Goal: Information Seeking & Learning: Find specific fact

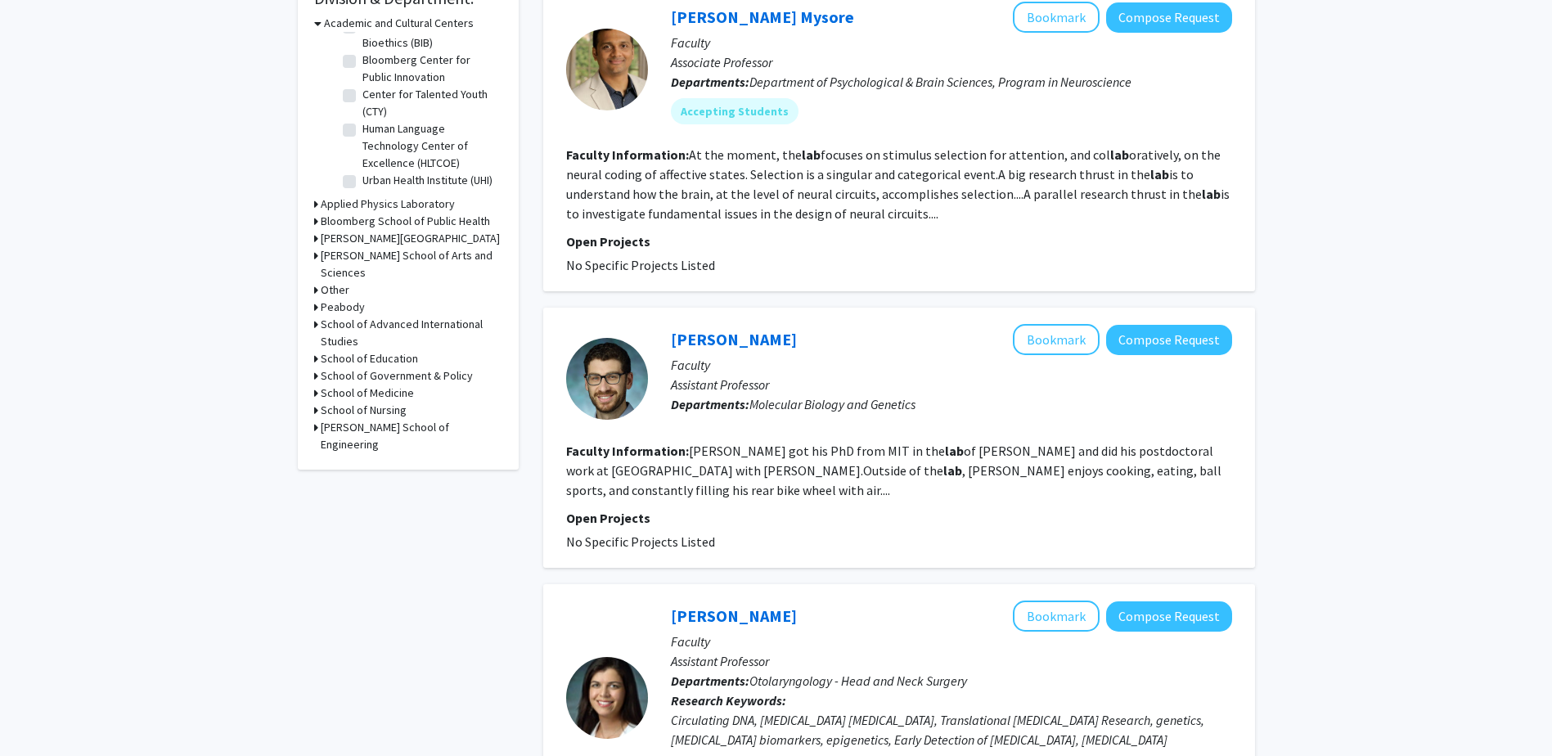
scroll to position [736, 0]
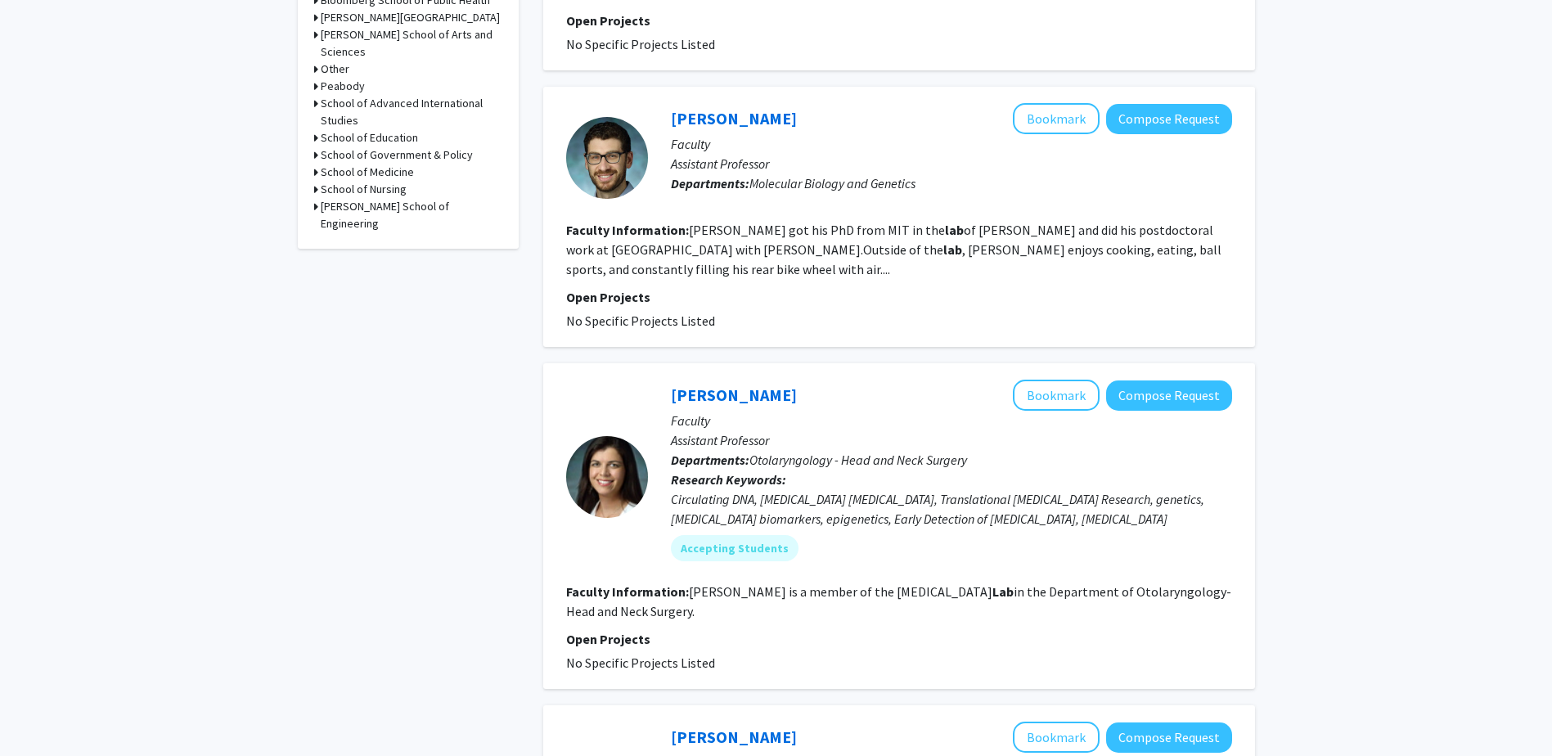
drag, startPoint x: 726, startPoint y: 510, endPoint x: 543, endPoint y: 530, distance: 184.3
drag, startPoint x: 543, startPoint y: 530, endPoint x: 252, endPoint y: 493, distance: 293.6
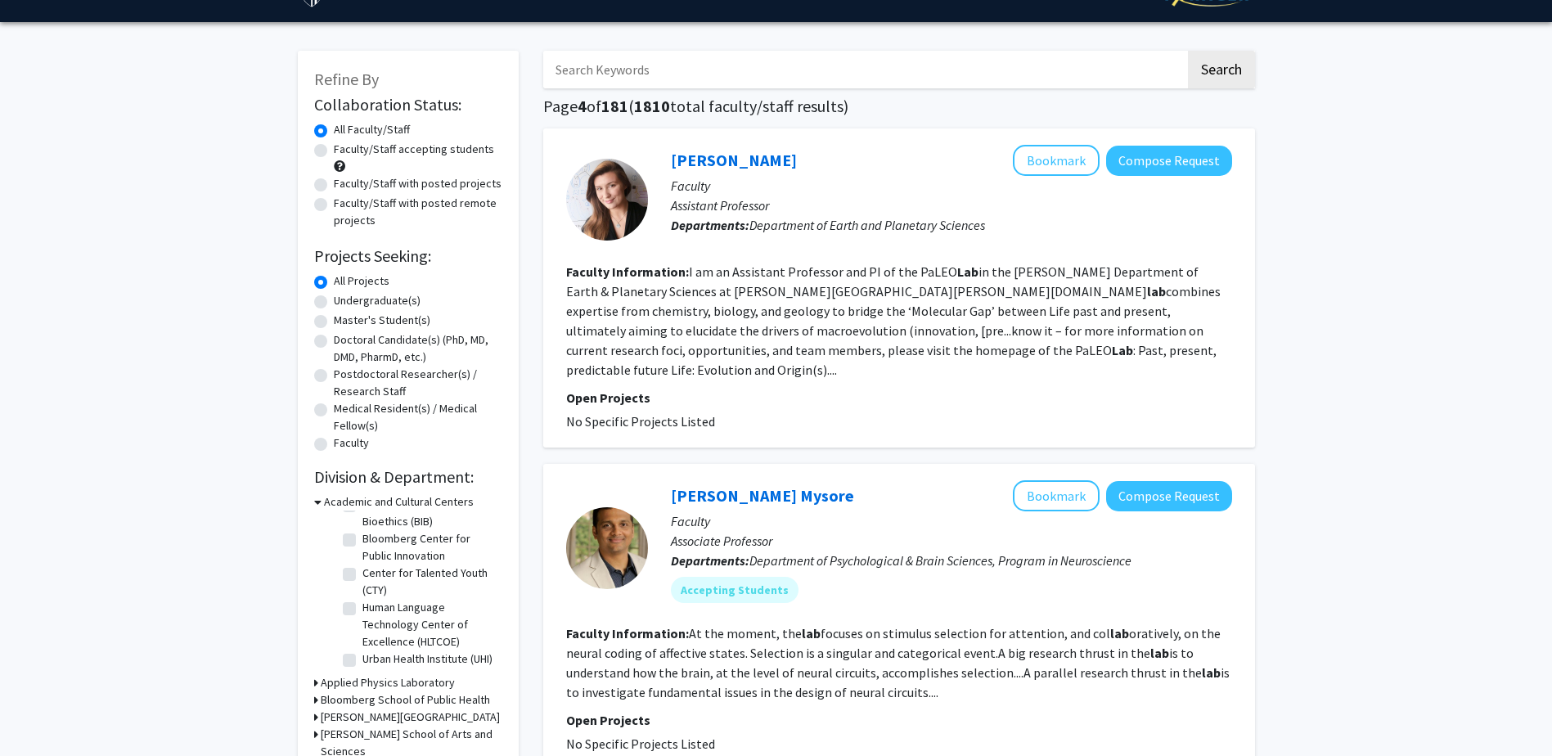
scroll to position [0, 0]
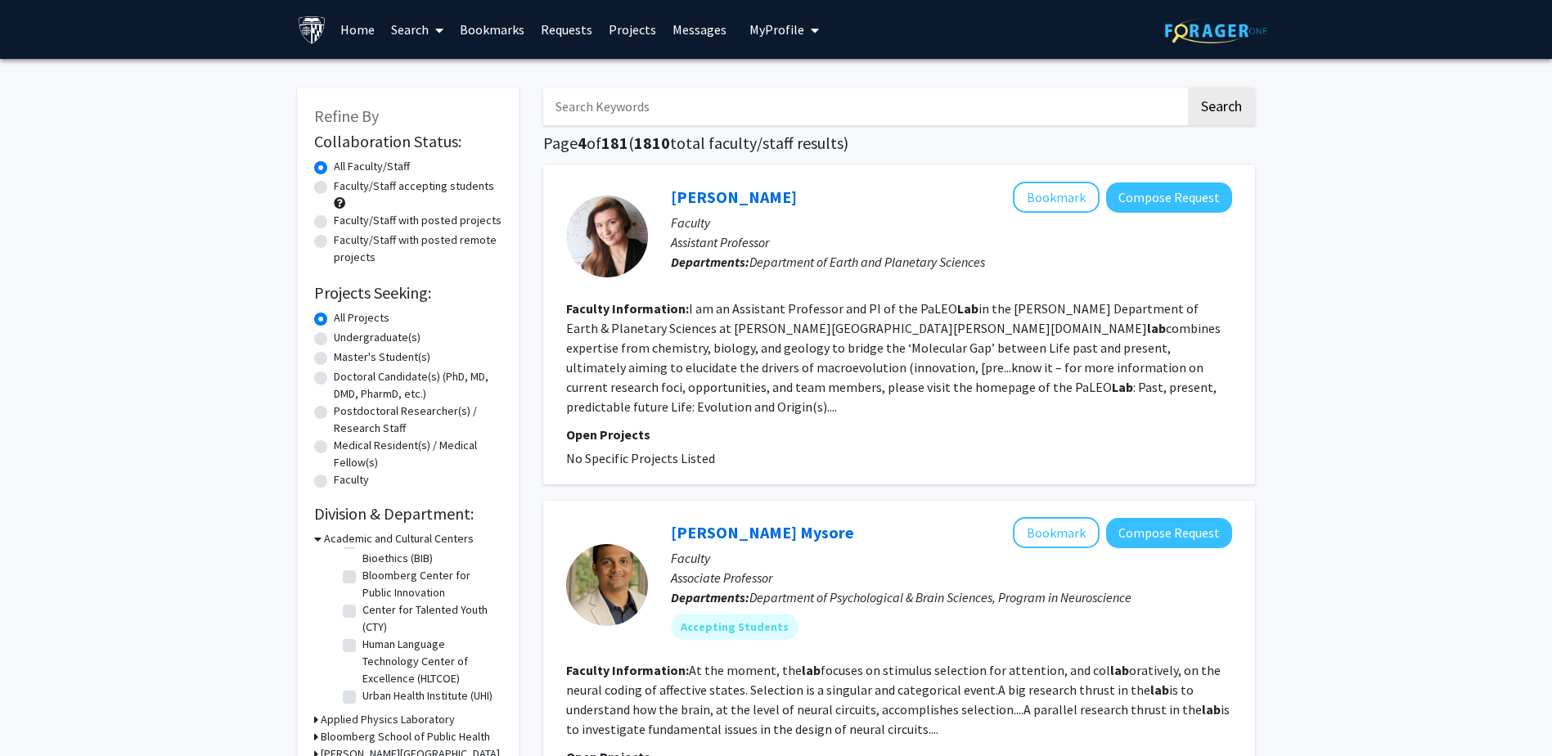
click at [655, 92] on input "Search Keywords" at bounding box center [864, 107] width 642 height 38
type input "[PERSON_NAME]"
click at [1188, 88] on button "Search" at bounding box center [1221, 107] width 67 height 38
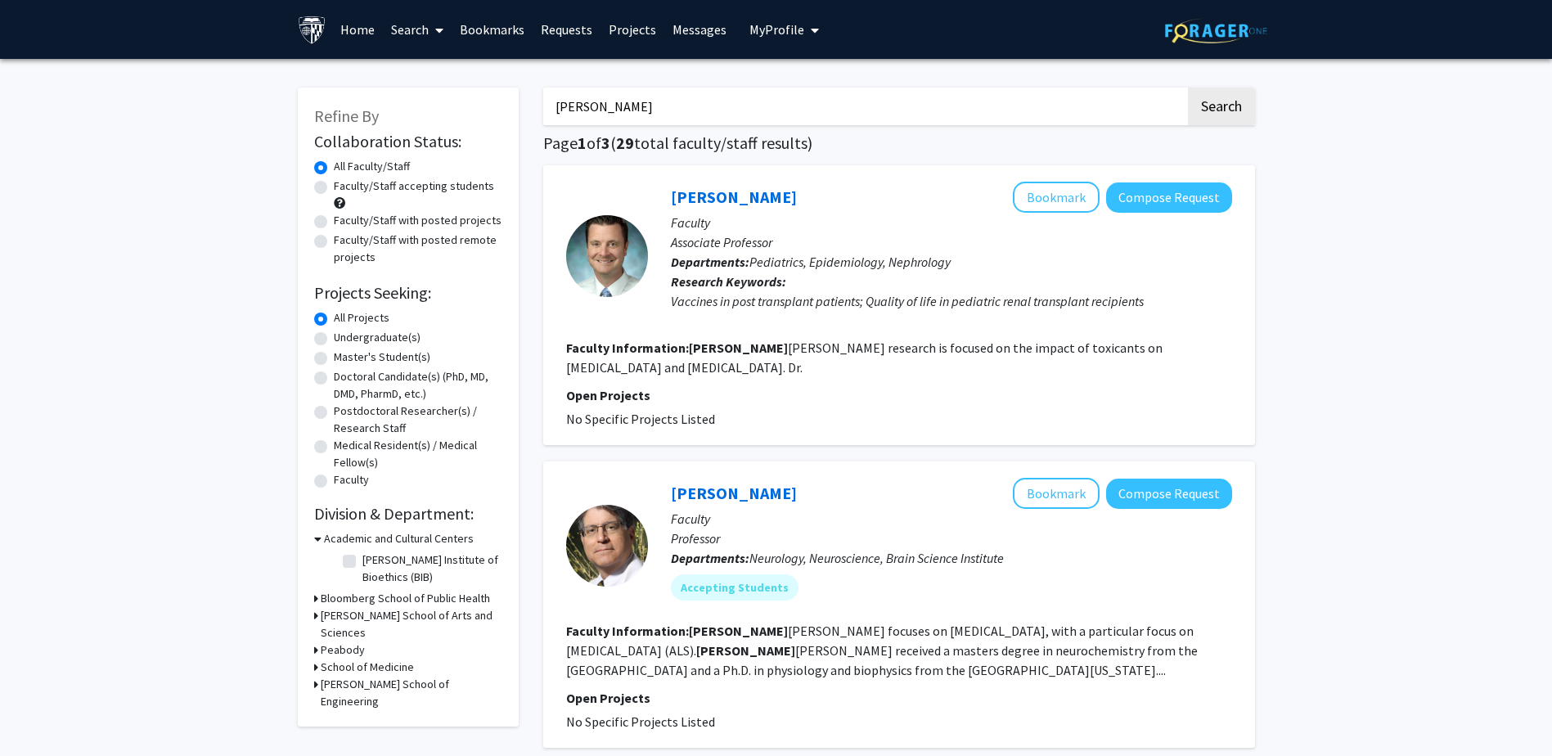
click at [394, 23] on link "Search" at bounding box center [417, 29] width 69 height 57
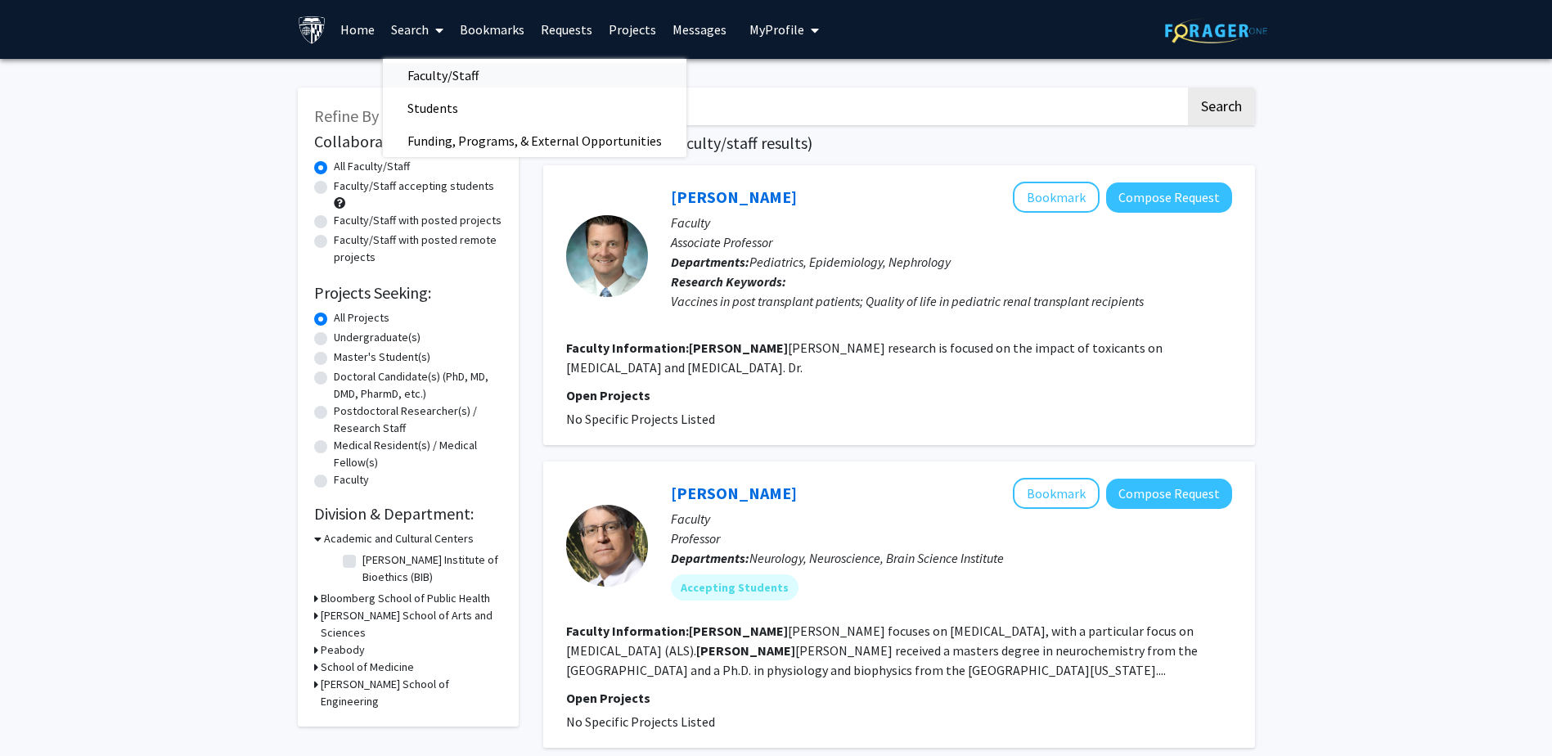
click at [443, 65] on span "Faculty/Staff" at bounding box center [443, 75] width 120 height 33
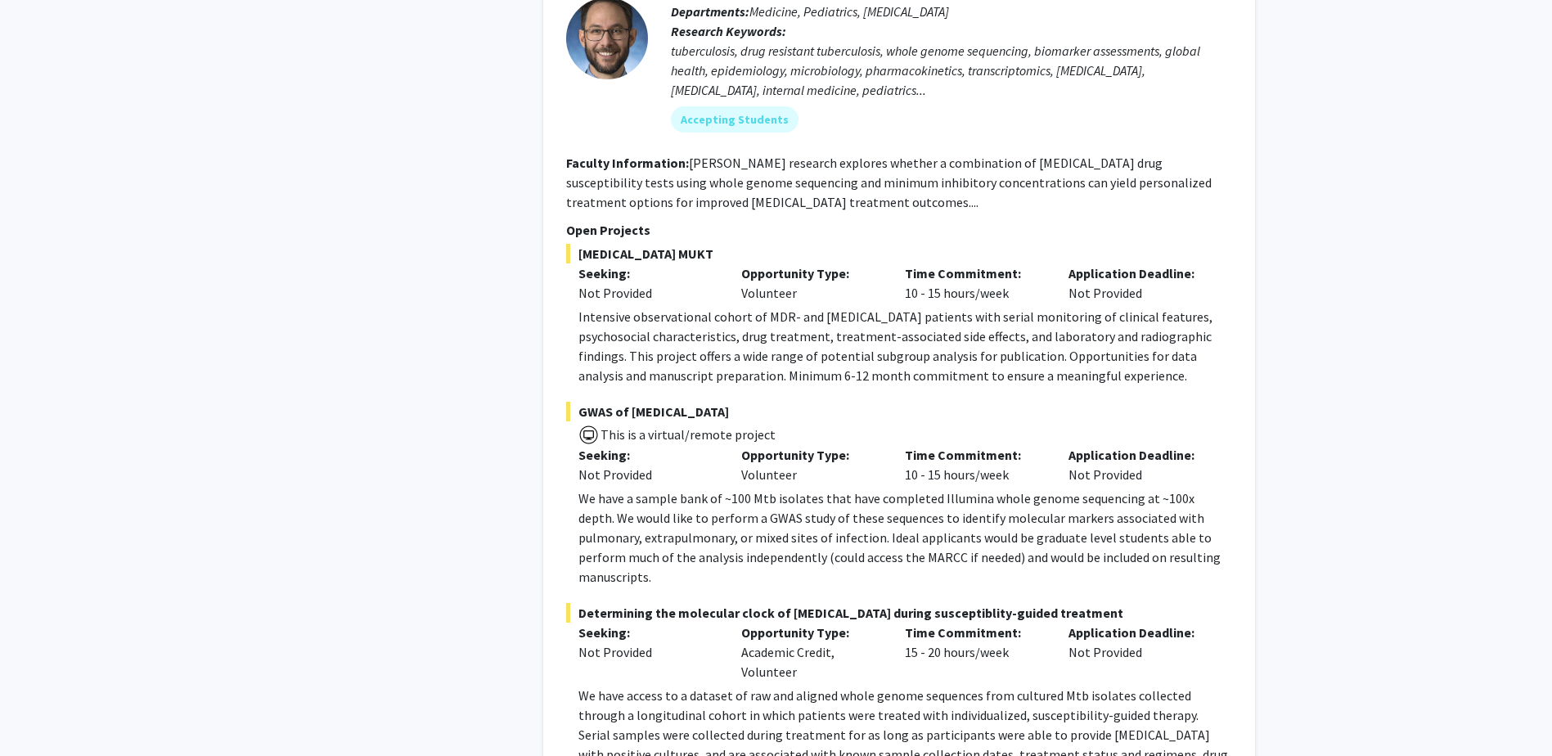
scroll to position [3681, 0]
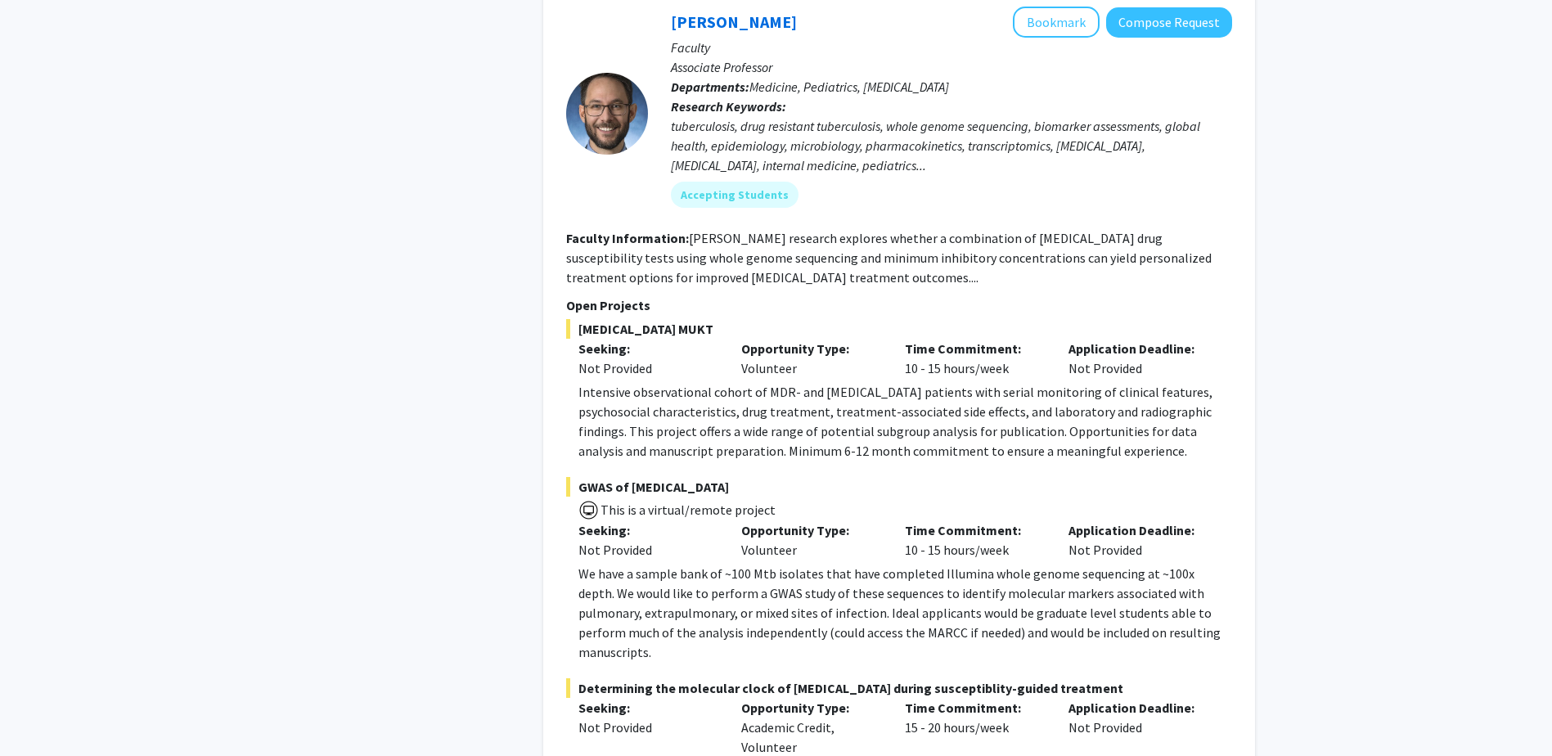
scroll to position [4009, 0]
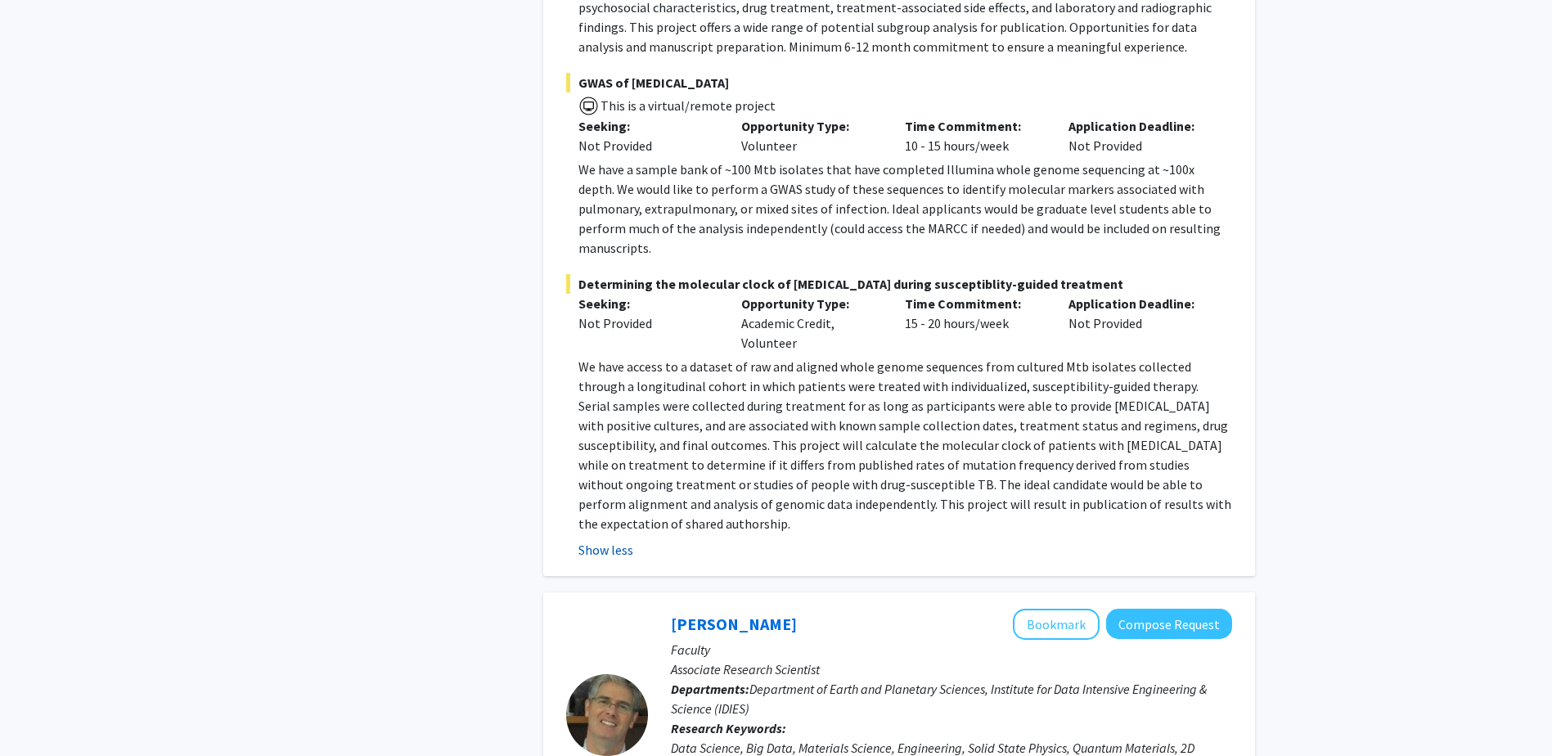
click at [623, 540] on button "Show less" at bounding box center [605, 550] width 55 height 20
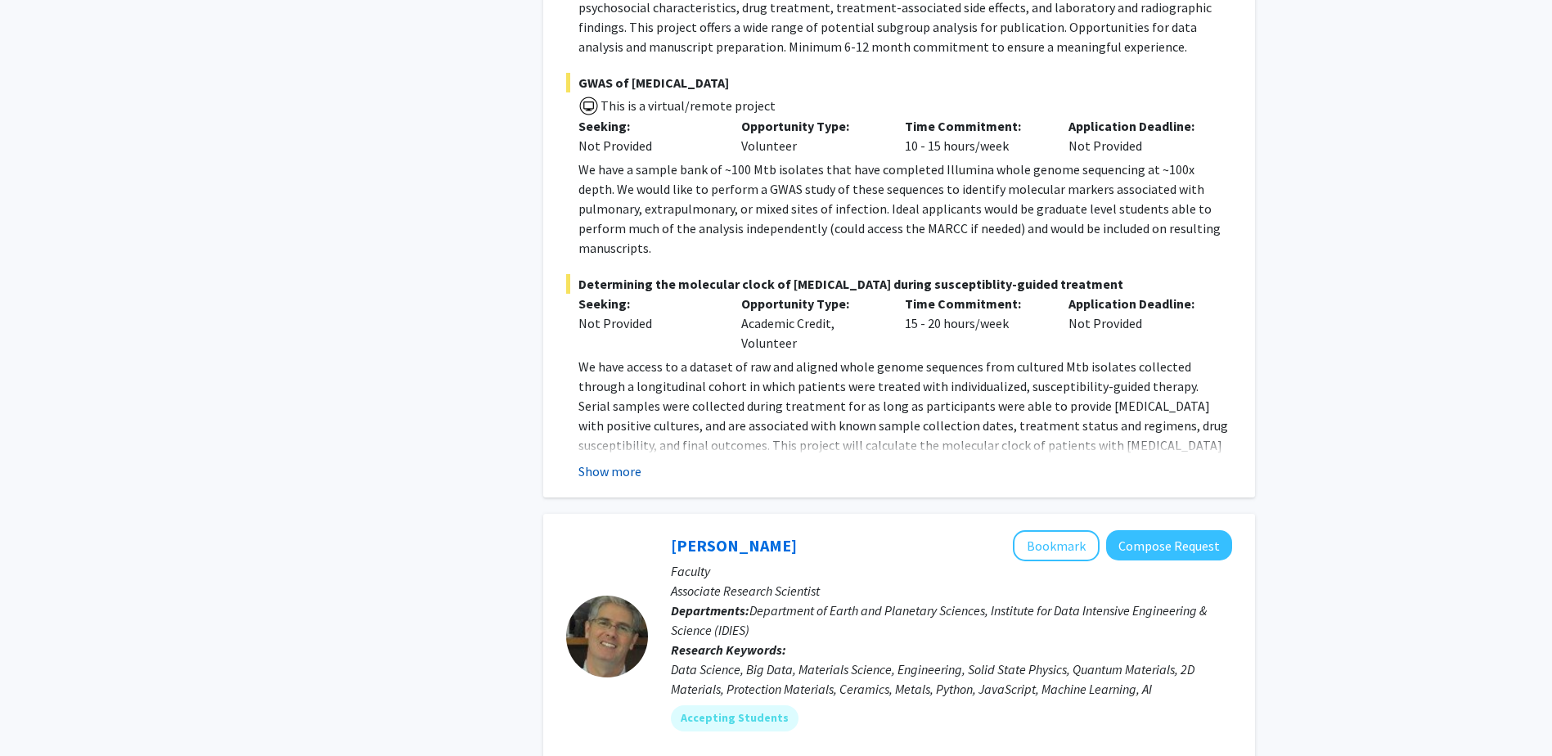
click at [609, 461] on button "Show more" at bounding box center [609, 471] width 63 height 20
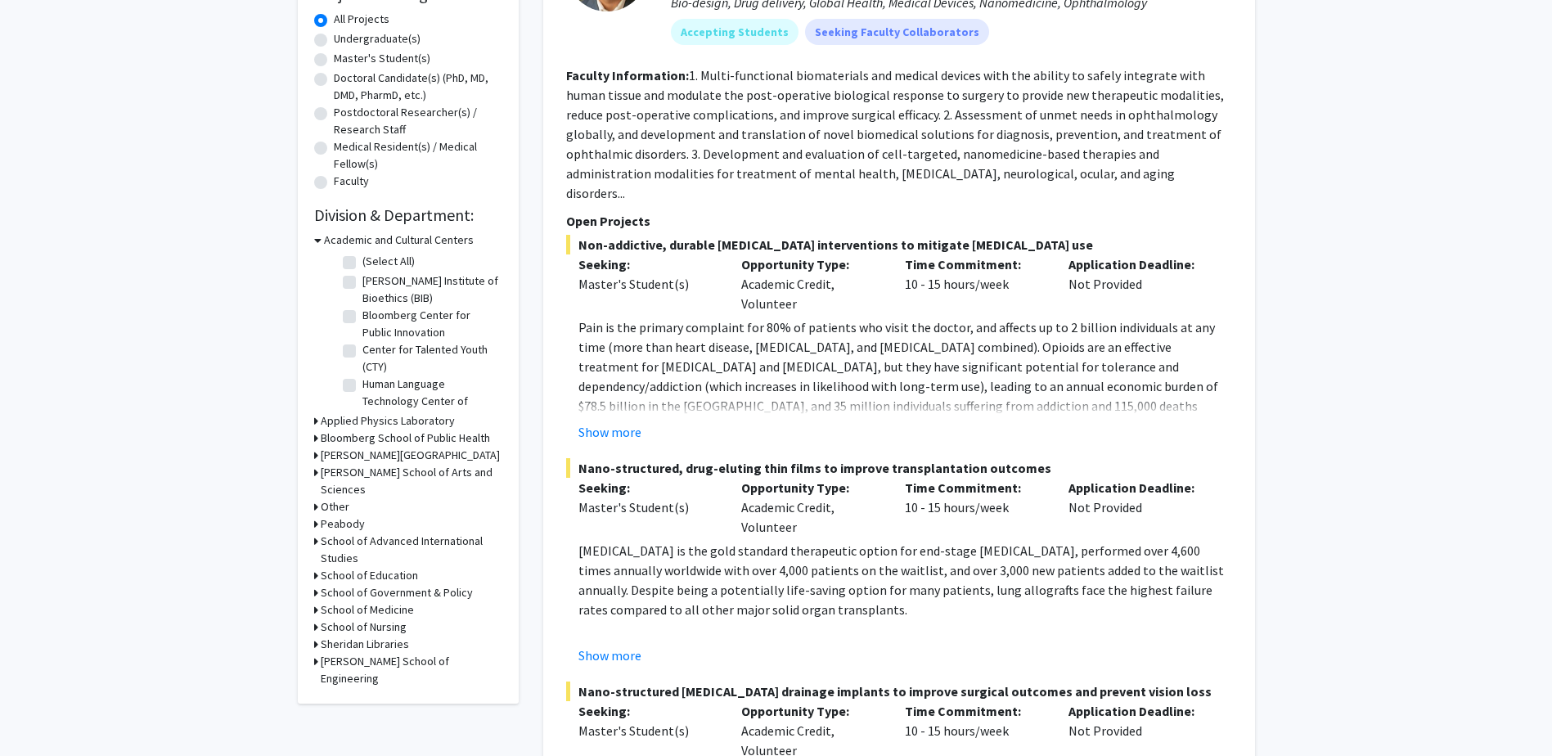
scroll to position [327, 0]
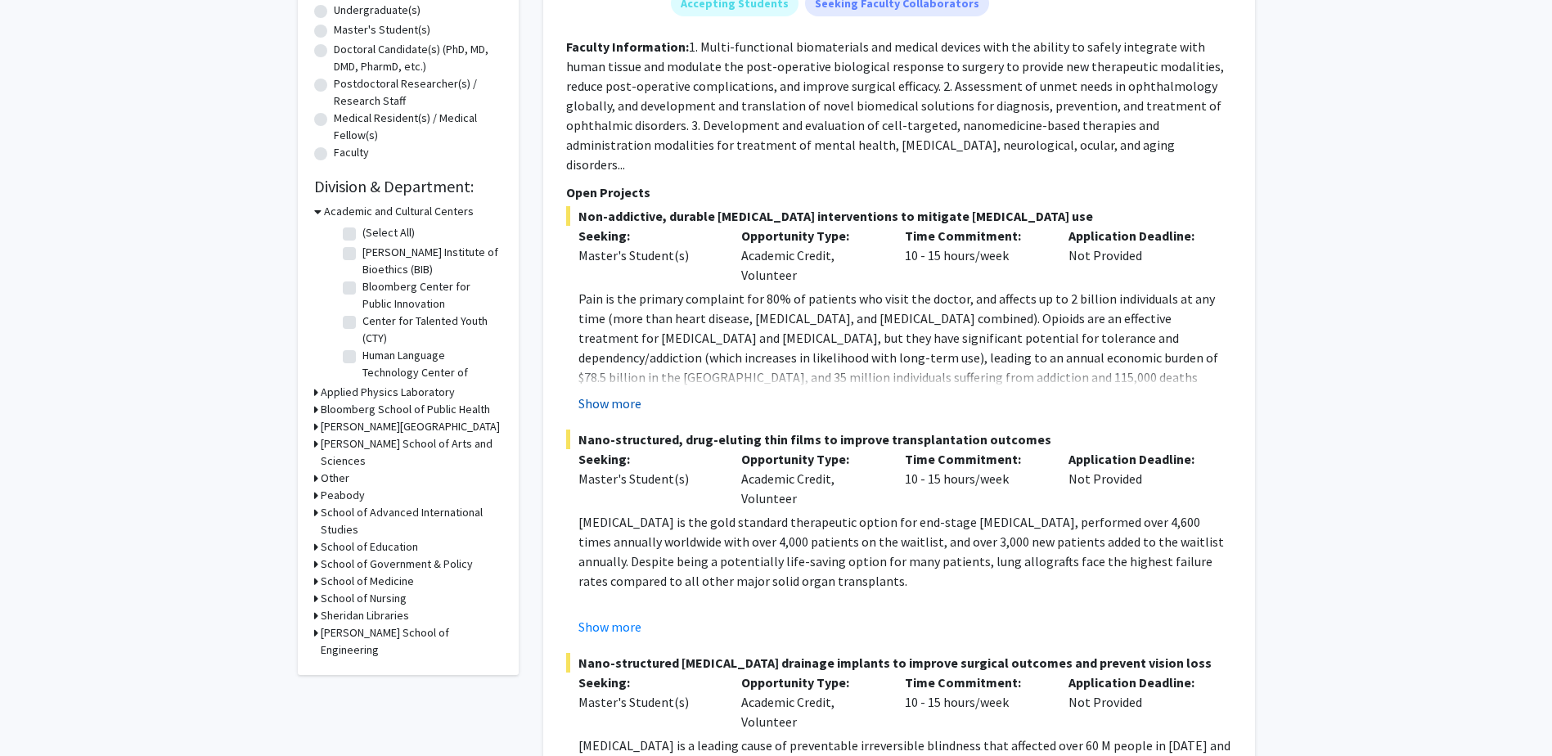
click at [618, 394] on button "Show more" at bounding box center [609, 404] width 63 height 20
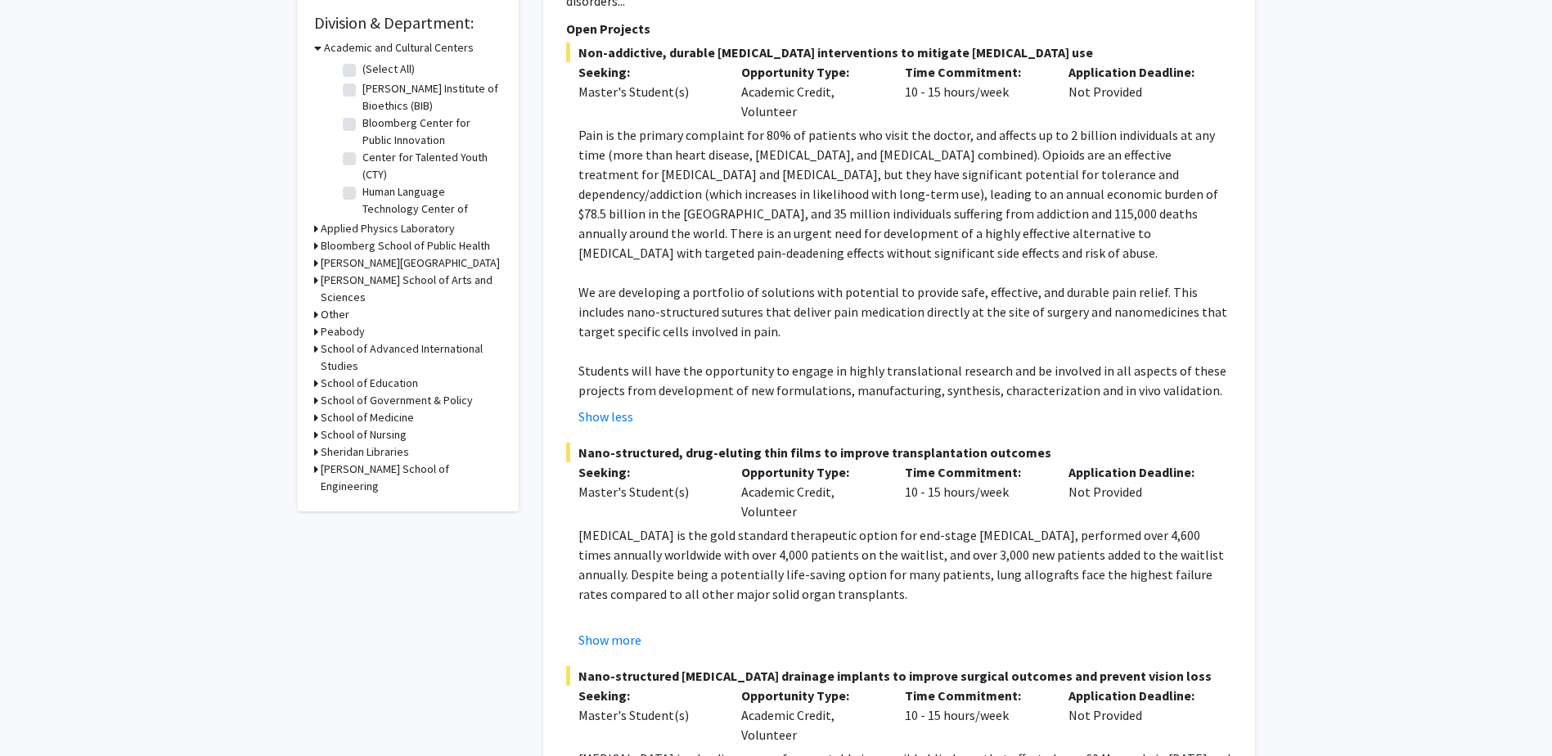
scroll to position [573, 0]
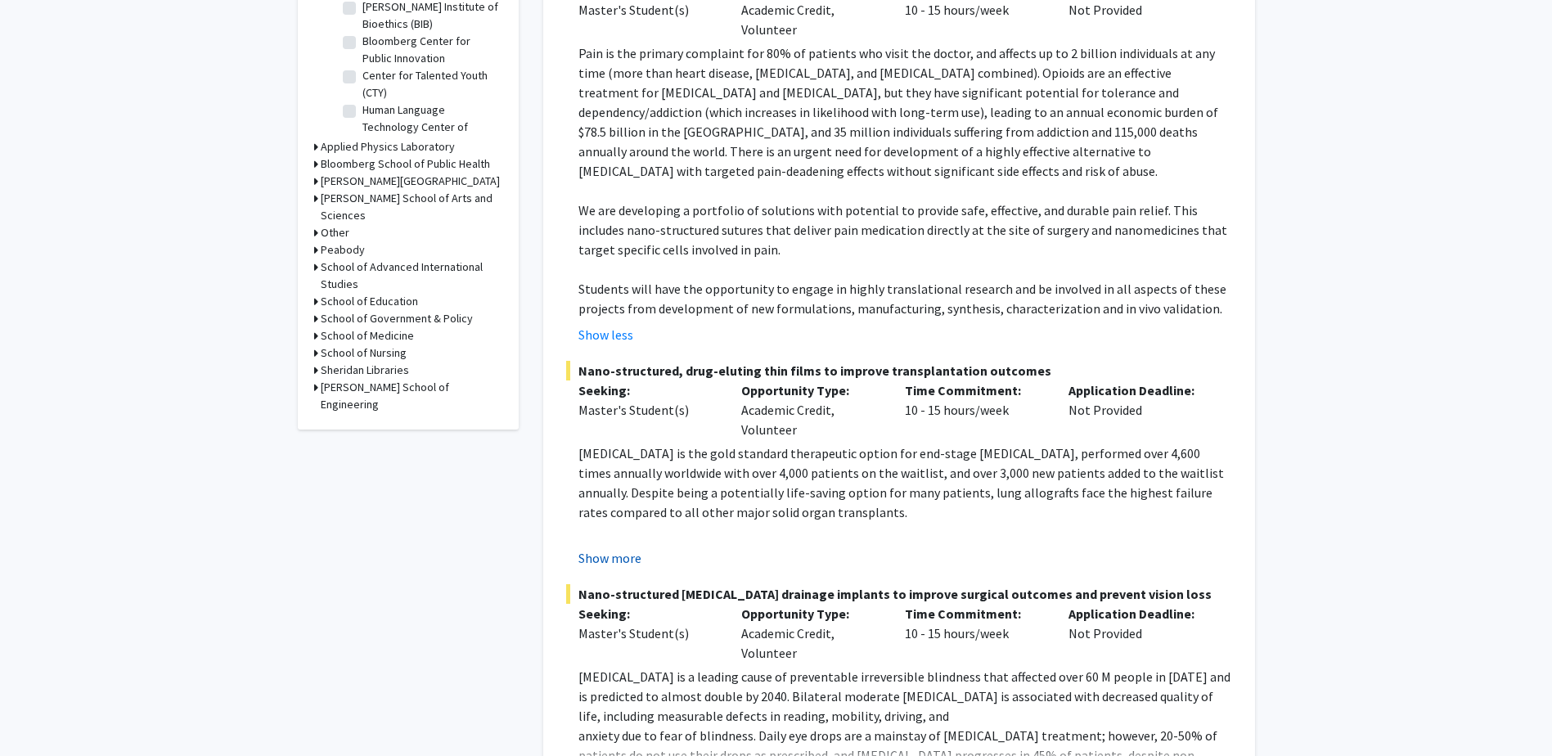
click at [596, 548] on button "Show more" at bounding box center [609, 558] width 63 height 20
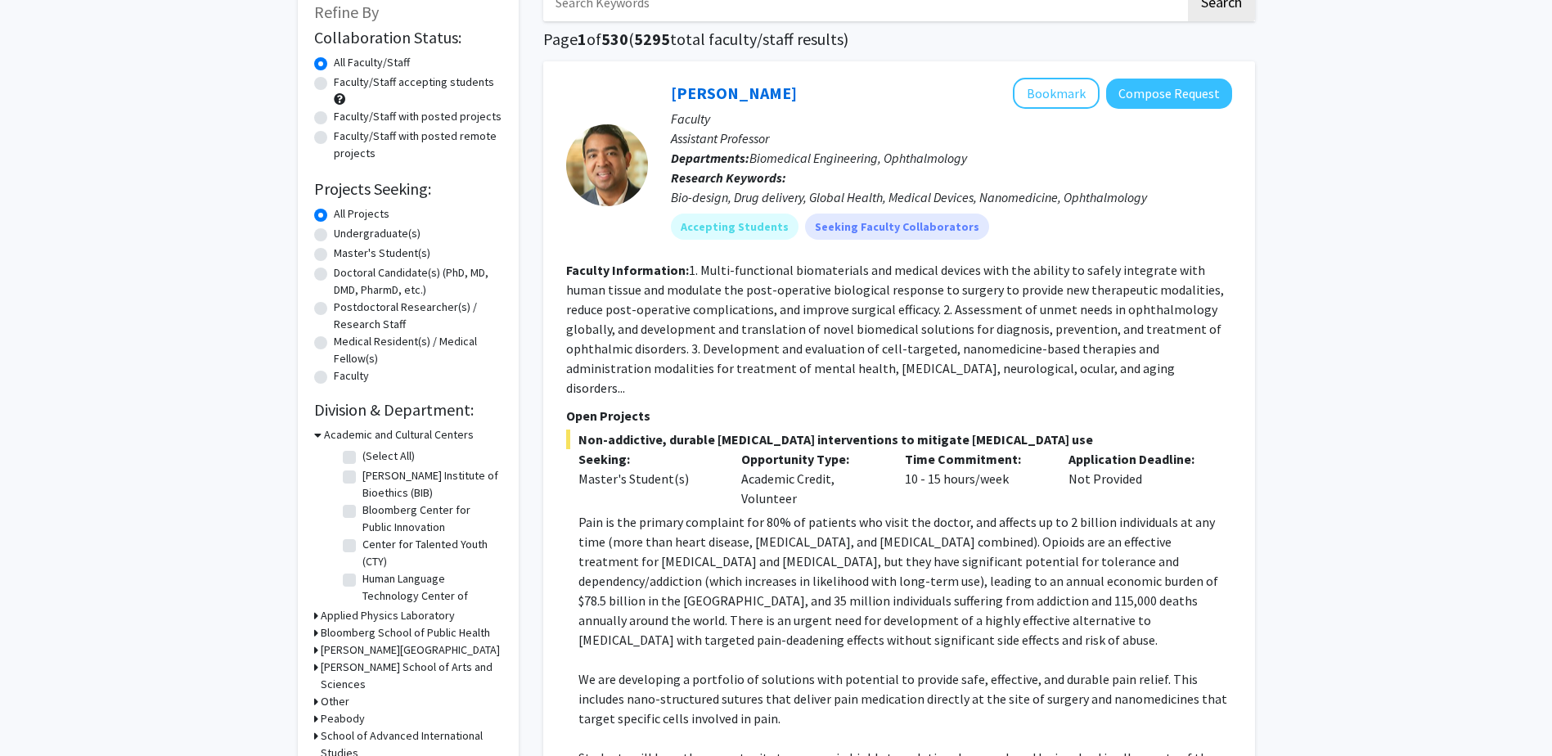
scroll to position [82, 0]
